Goal: Check status: Check status

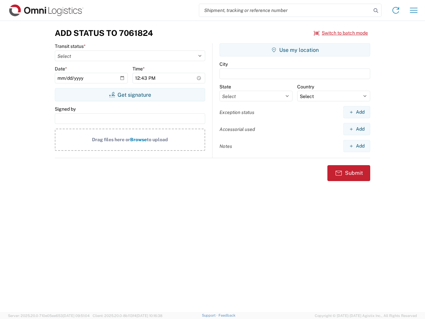
click at [285, 10] on input "search" at bounding box center [285, 10] width 172 height 13
click at [376, 11] on icon at bounding box center [375, 10] width 9 height 9
click at [396, 10] on icon at bounding box center [396, 10] width 11 height 11
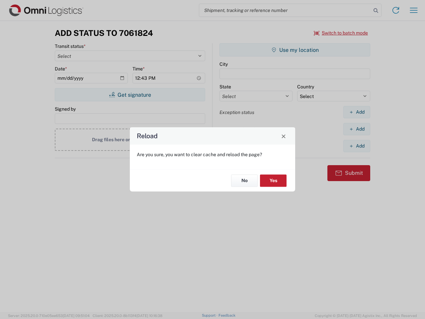
click at [341, 33] on div "Reload Are you sure, you want to clear cache and reload the page? No Yes" at bounding box center [212, 159] width 425 height 319
click at [130, 95] on div "Reload Are you sure, you want to clear cache and reload the page? No Yes" at bounding box center [212, 159] width 425 height 319
click at [295, 50] on div "Reload Are you sure, you want to clear cache and reload the page? No Yes" at bounding box center [212, 159] width 425 height 319
click at [357, 112] on div "Reload Are you sure, you want to clear cache and reload the page? No Yes" at bounding box center [212, 159] width 425 height 319
click at [357, 129] on div "Reload Are you sure, you want to clear cache and reload the page? No Yes" at bounding box center [212, 159] width 425 height 319
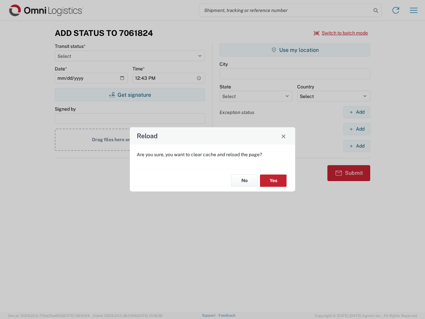
click at [357, 146] on div "Reload Are you sure, you want to clear cache and reload the page? No Yes" at bounding box center [212, 159] width 425 height 319
